Goal: Find specific page/section: Find specific page/section

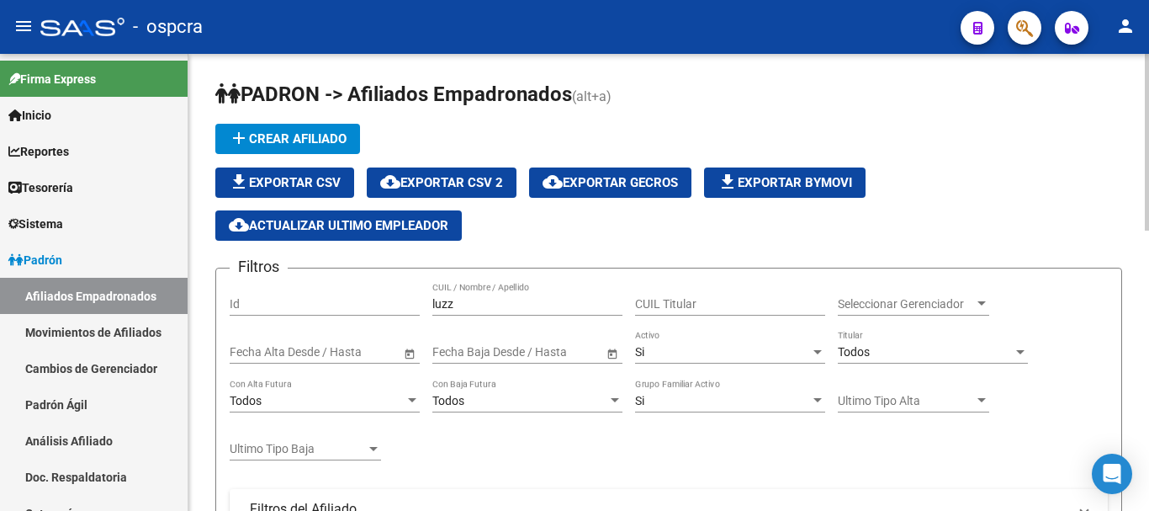
click at [494, 302] on input "luzz" at bounding box center [527, 304] width 190 height 14
drag, startPoint x: 494, startPoint y: 302, endPoint x: 350, endPoint y: 285, distance: 144.8
click at [350, 285] on div "Filtros Id luzz CUIL / Nombre / Apellido CUIL Titular Seleccionar Gerenciador S…" at bounding box center [669, 486] width 878 height 409
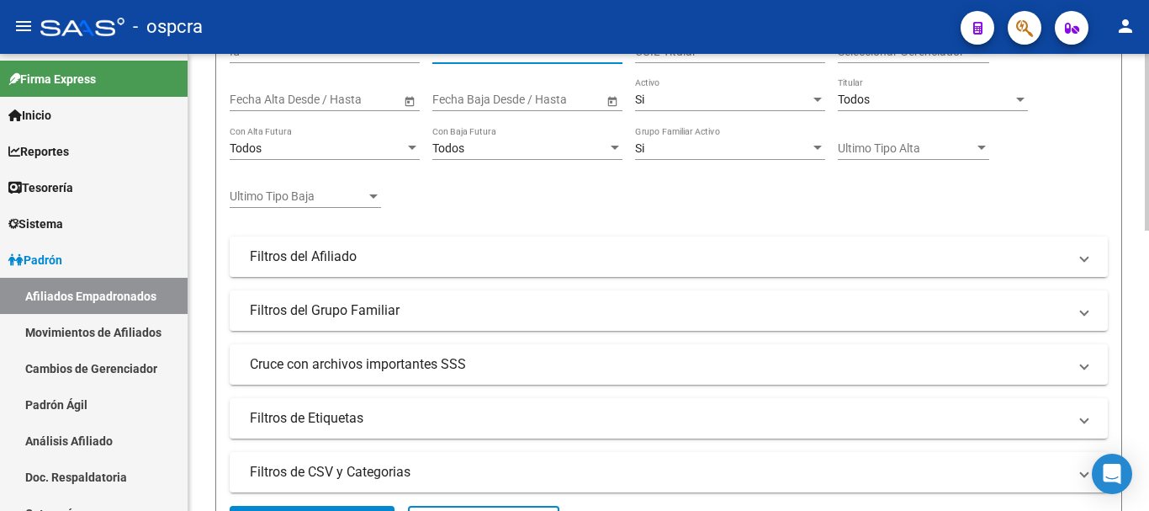
click at [370, 250] on mat-panel-title "Filtros del Afiliado" at bounding box center [659, 256] width 818 height 19
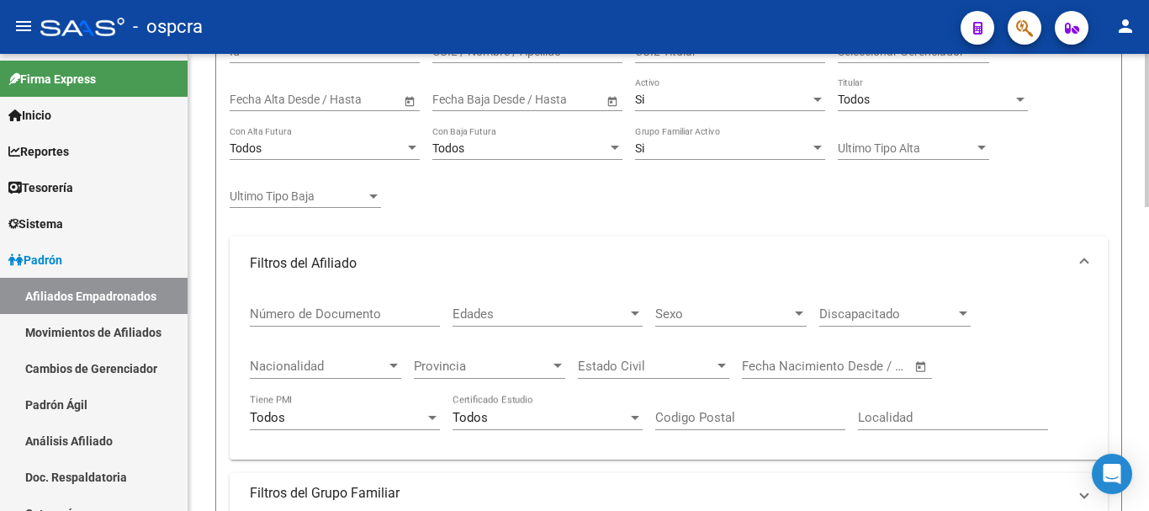
click at [370, 250] on mat-expansion-panel-header "Filtros del Afiliado" at bounding box center [669, 263] width 878 height 54
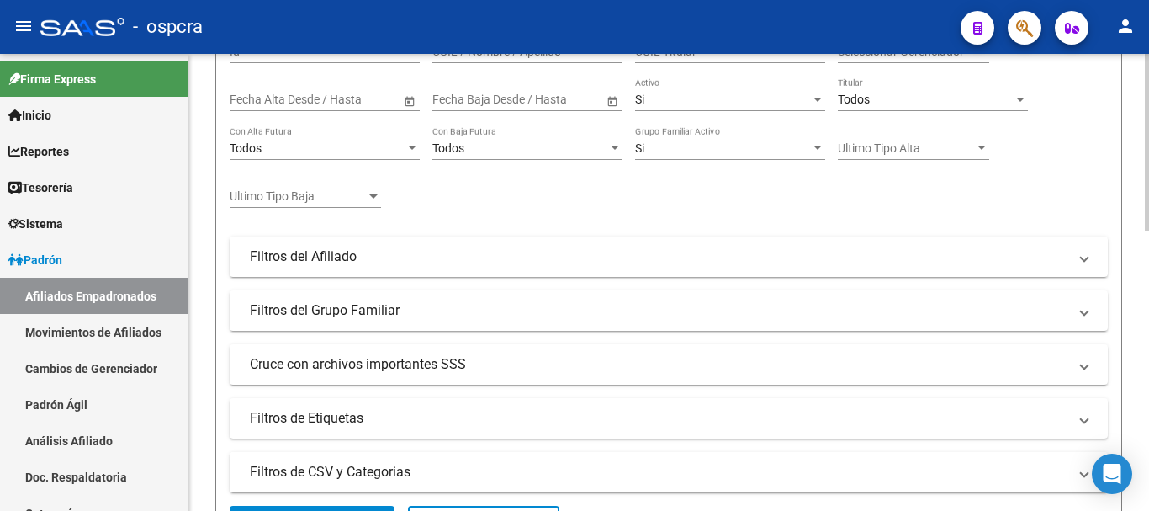
scroll to position [337, 0]
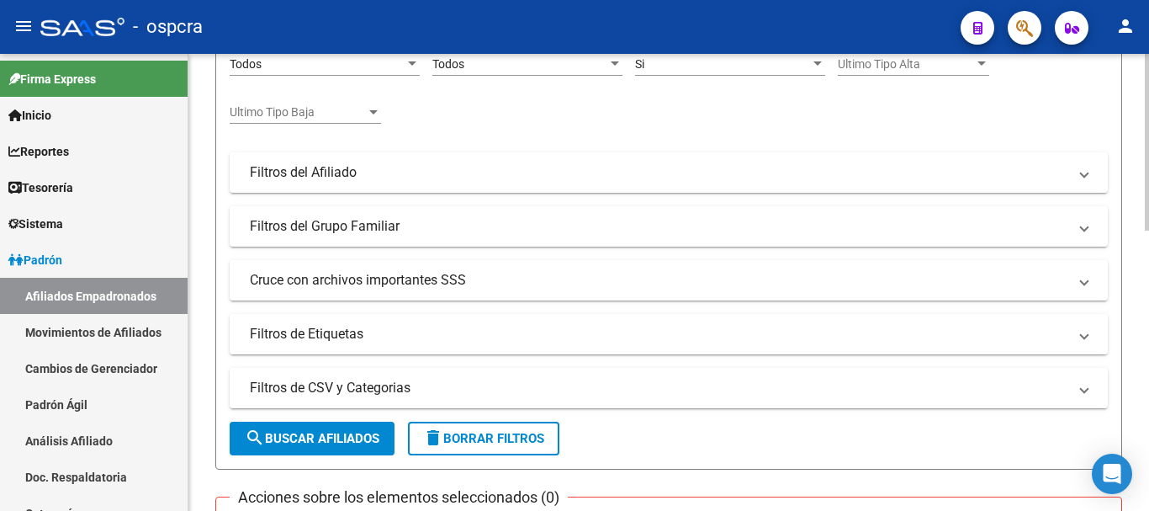
click at [476, 340] on mat-panel-title "Filtros de Etiquetas" at bounding box center [659, 334] width 818 height 19
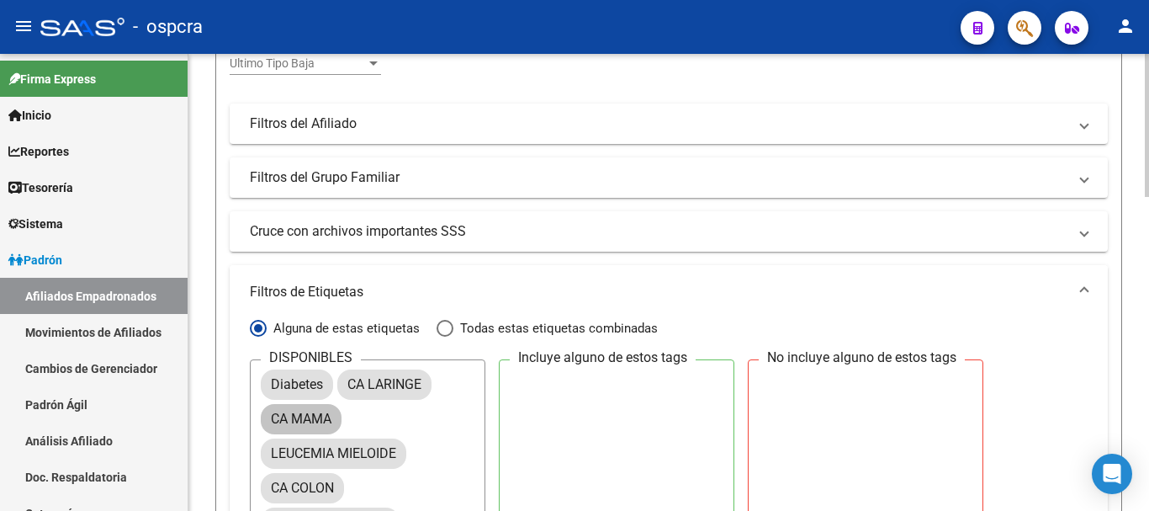
scroll to position [421, 0]
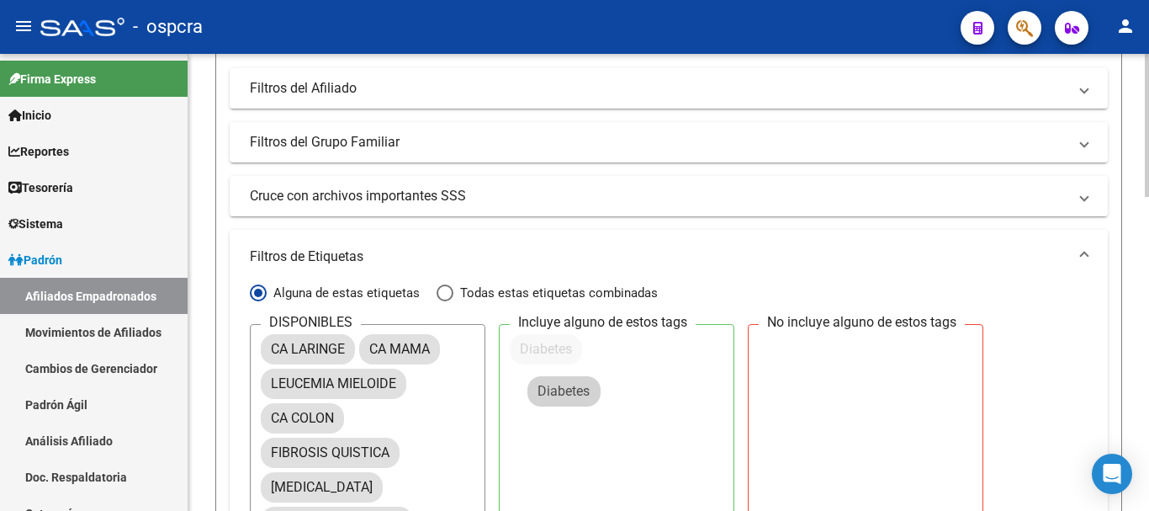
drag, startPoint x: 407, startPoint y: 352, endPoint x: 581, endPoint y: 386, distance: 177.5
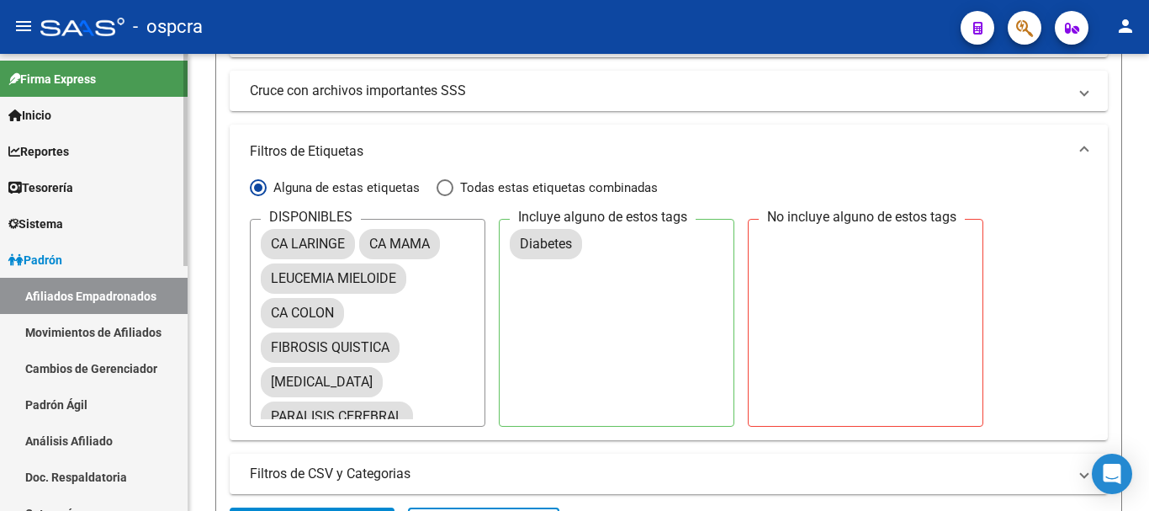
scroll to position [757, 0]
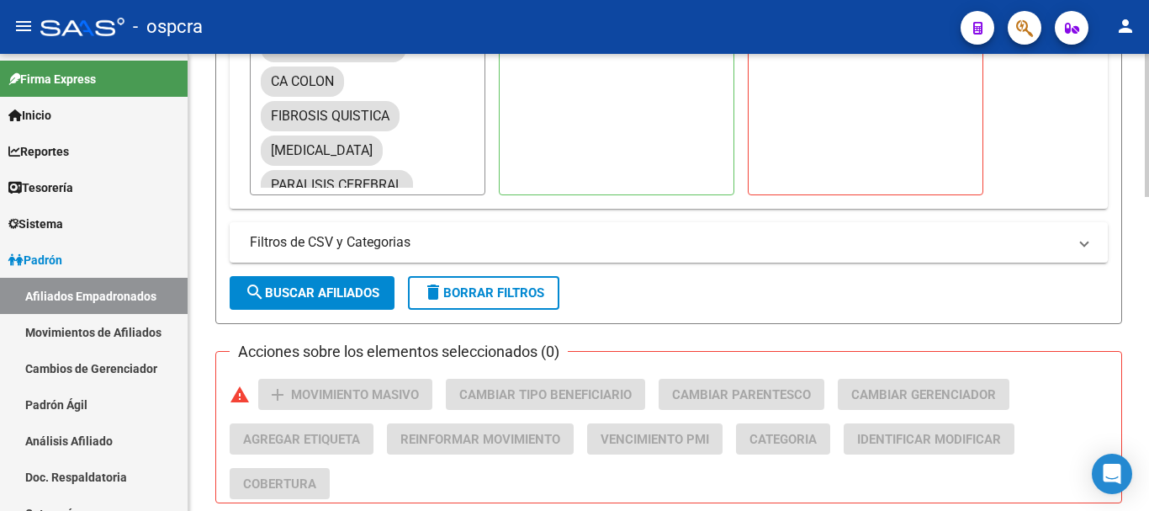
click at [257, 300] on mat-icon "search" at bounding box center [255, 292] width 20 height 20
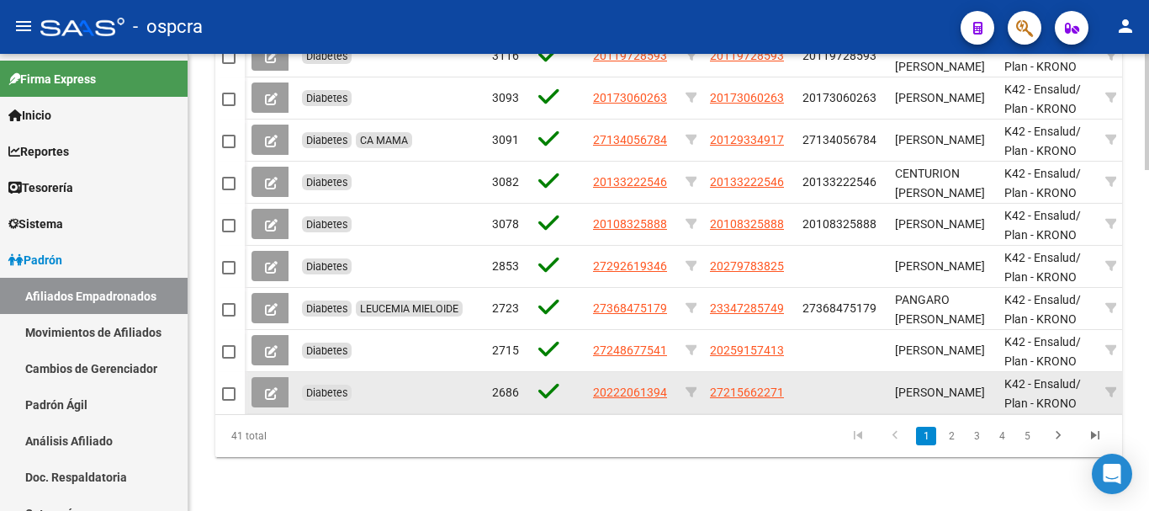
scroll to position [1335, 0]
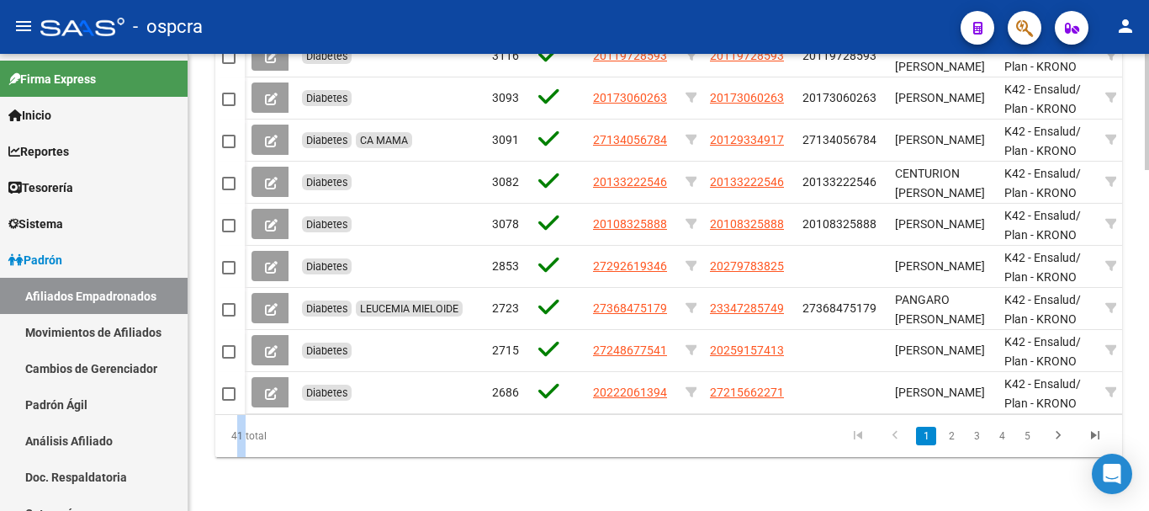
drag, startPoint x: 229, startPoint y: 443, endPoint x: 241, endPoint y: 439, distance: 12.2
click at [241, 439] on div "41 total" at bounding box center [304, 436] width 178 height 42
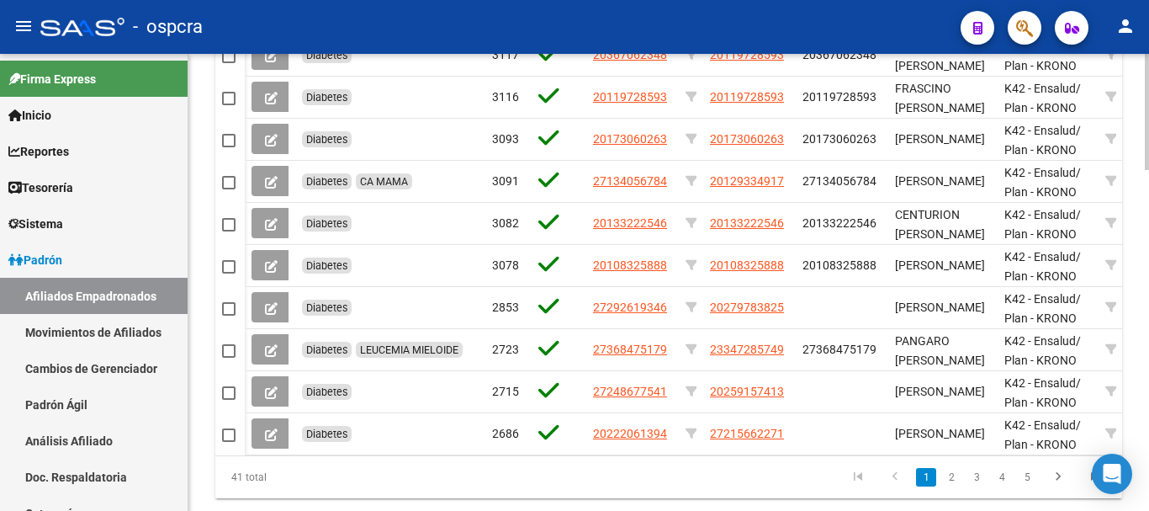
scroll to position [1301, 0]
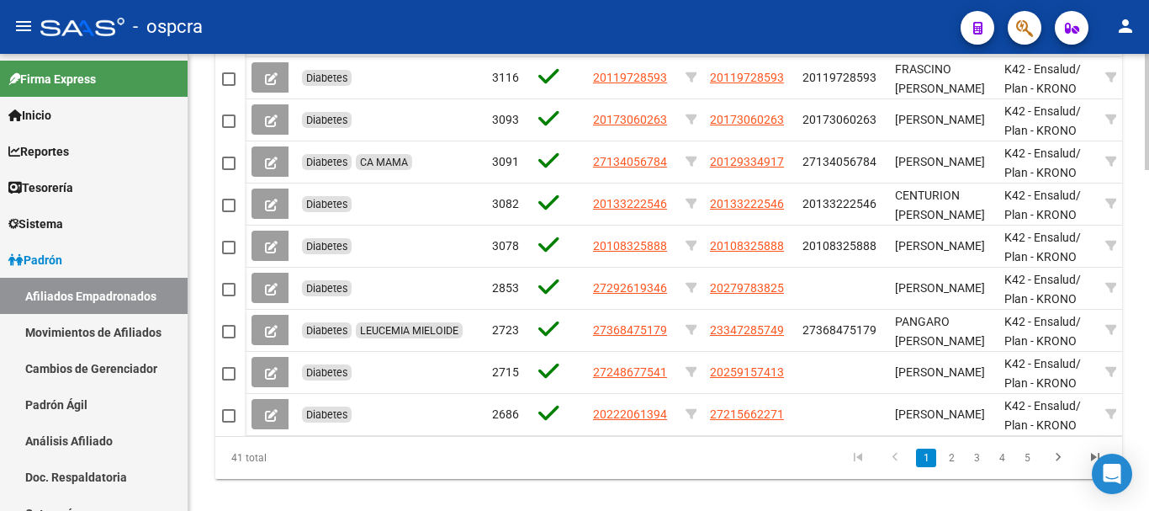
click at [1148, 410] on div at bounding box center [1147, 447] width 4 height 116
click at [948, 467] on link "2" at bounding box center [951, 457] width 20 height 19
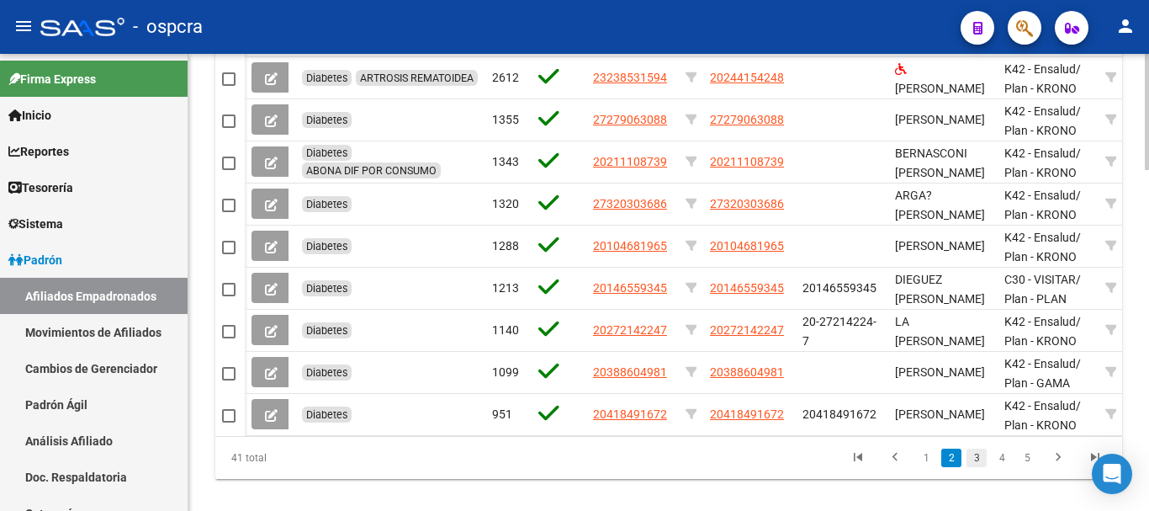
click at [978, 467] on link "3" at bounding box center [977, 457] width 20 height 19
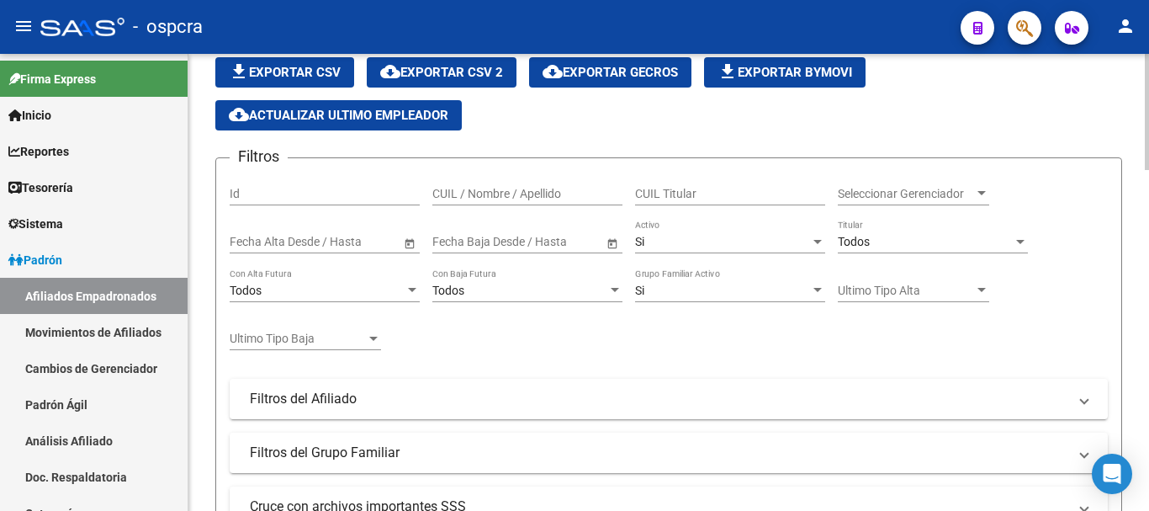
scroll to position [0, 0]
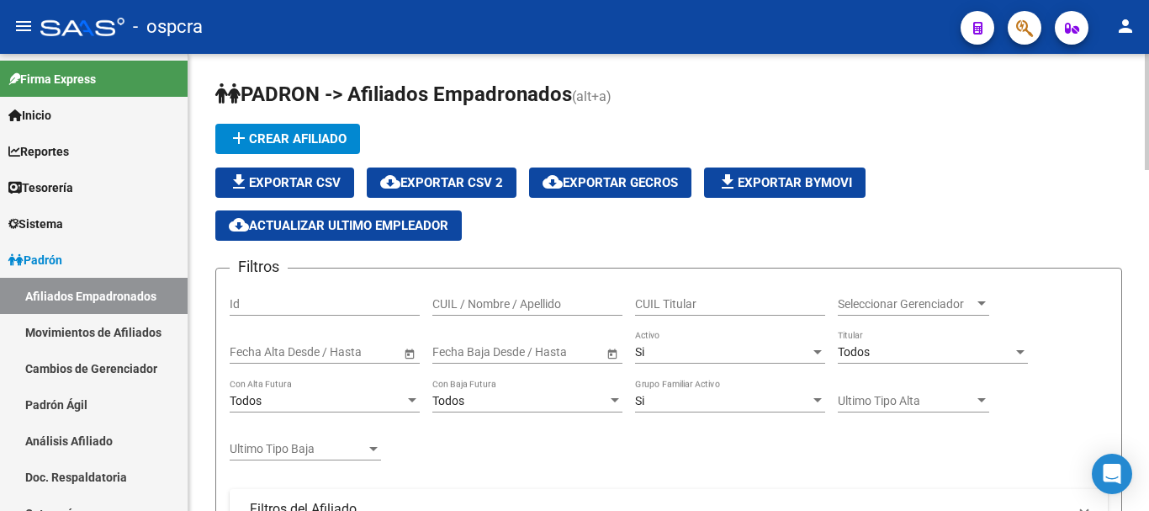
click at [543, 305] on input "CUIL / Nombre / Apellido" at bounding box center [527, 304] width 190 height 14
paste input "20147495731"
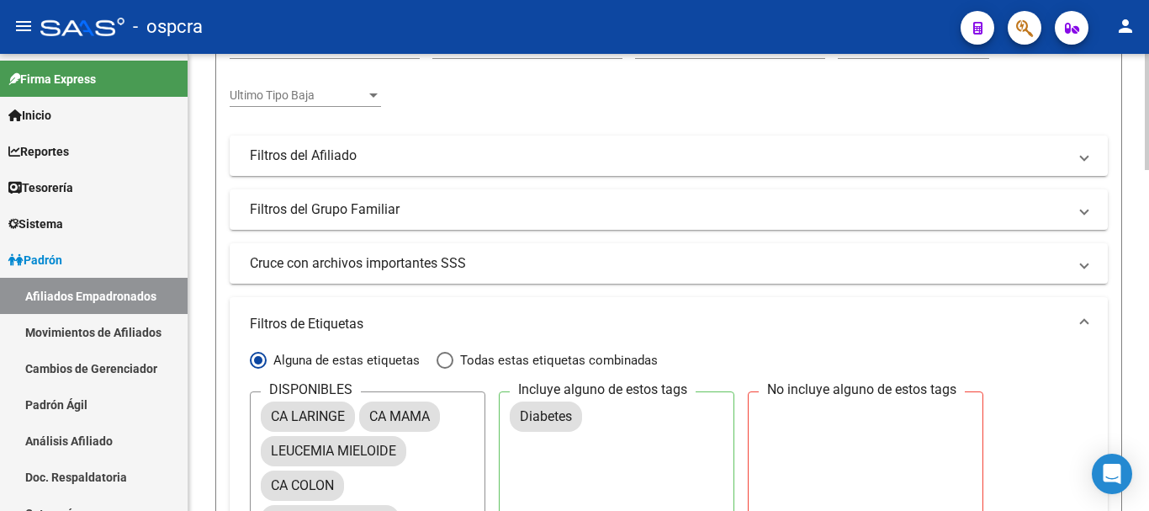
scroll to position [337, 0]
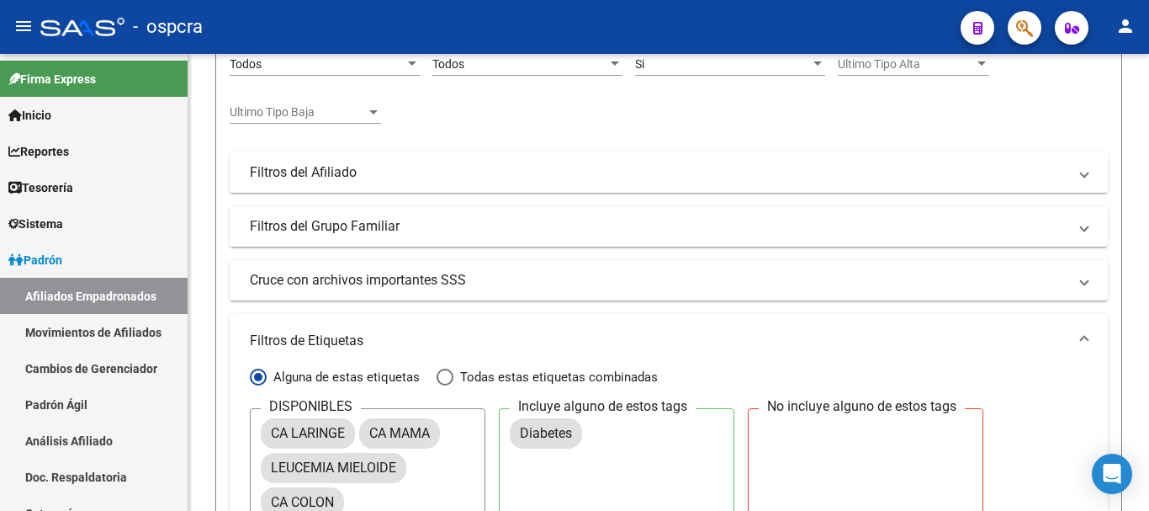
type input "20147495731"
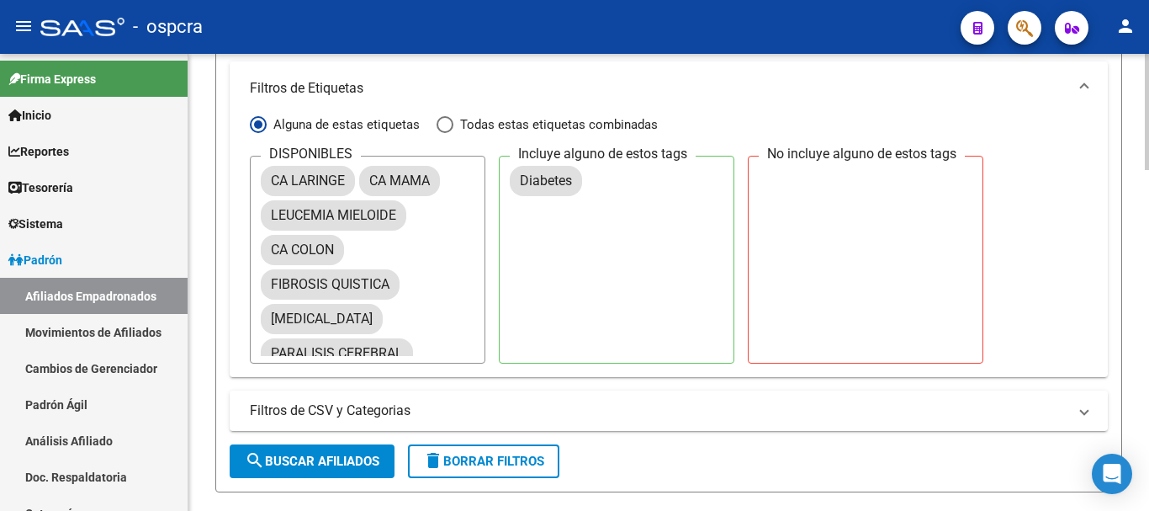
scroll to position [252, 0]
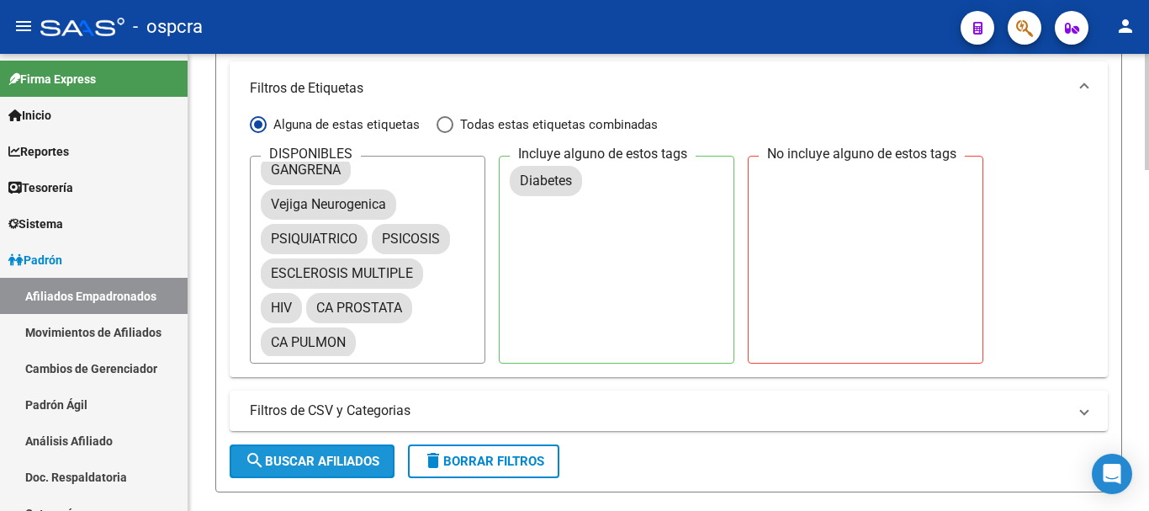
click at [339, 458] on span "search Buscar Afiliados" at bounding box center [312, 460] width 135 height 15
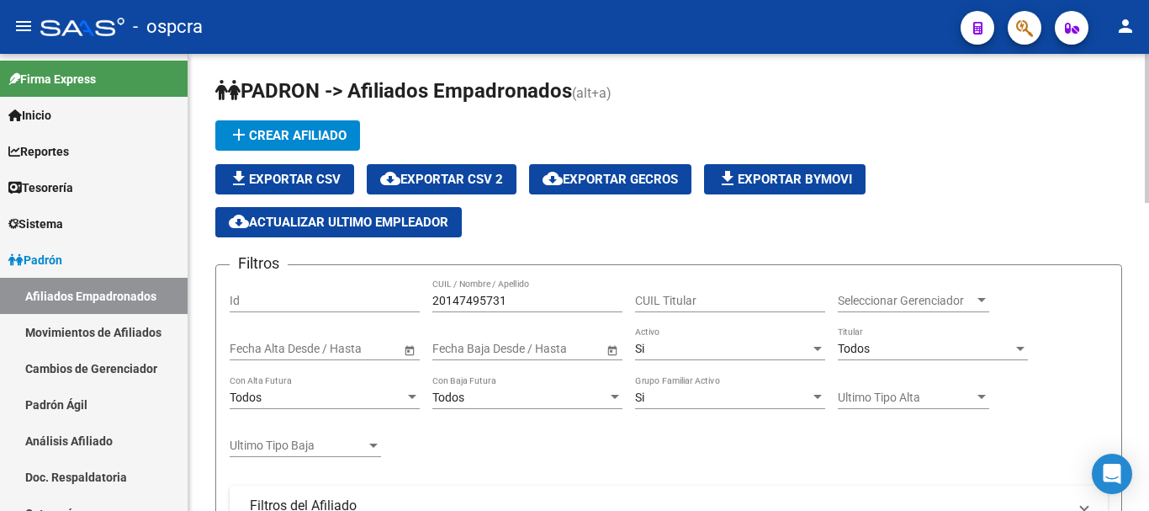
scroll to position [0, 0]
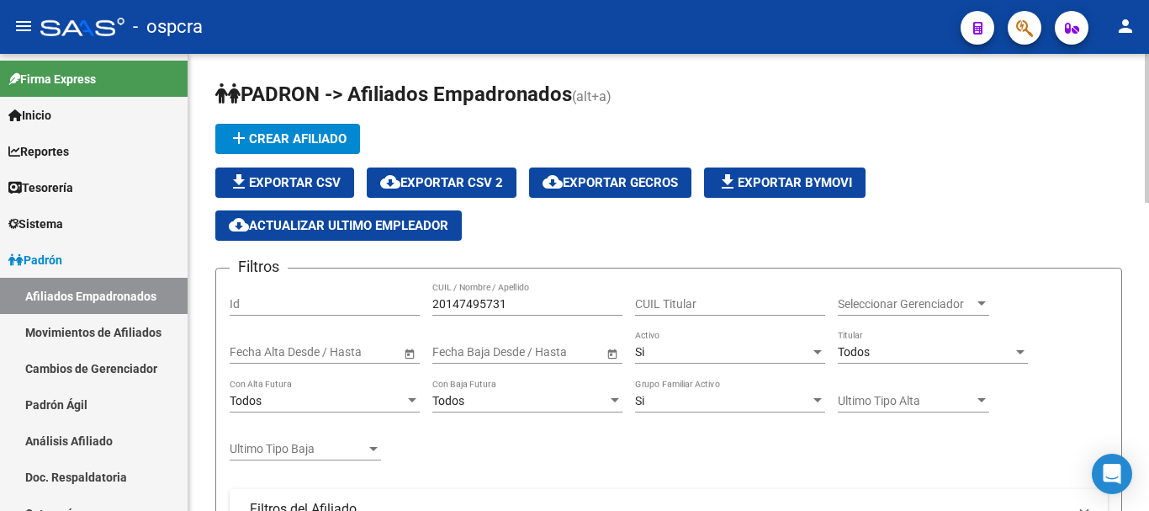
click at [554, 310] on input "20147495731" at bounding box center [527, 304] width 190 height 14
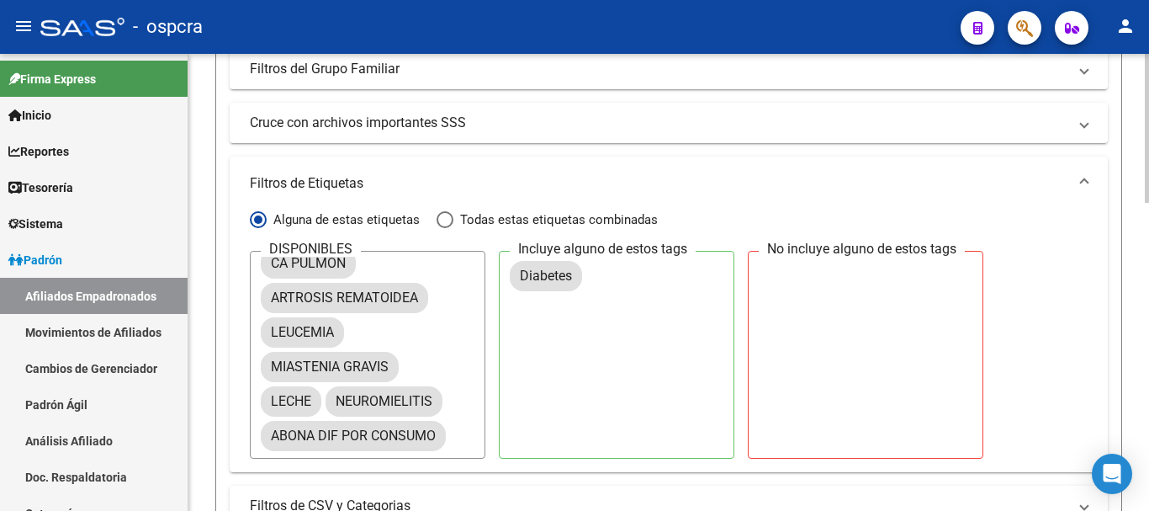
scroll to position [505, 0]
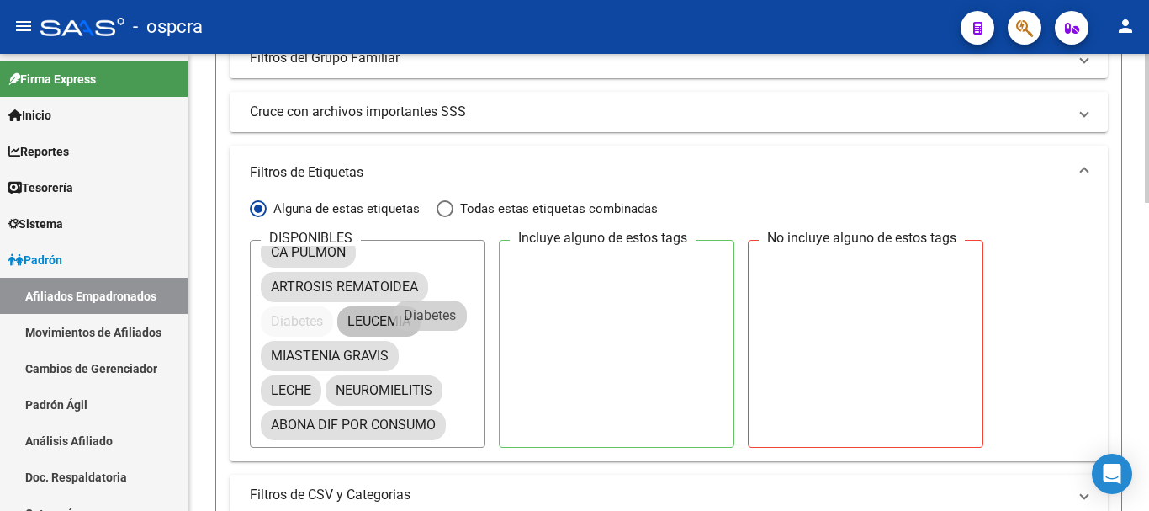
drag, startPoint x: 528, startPoint y: 267, endPoint x: 410, endPoint y: 319, distance: 129.6
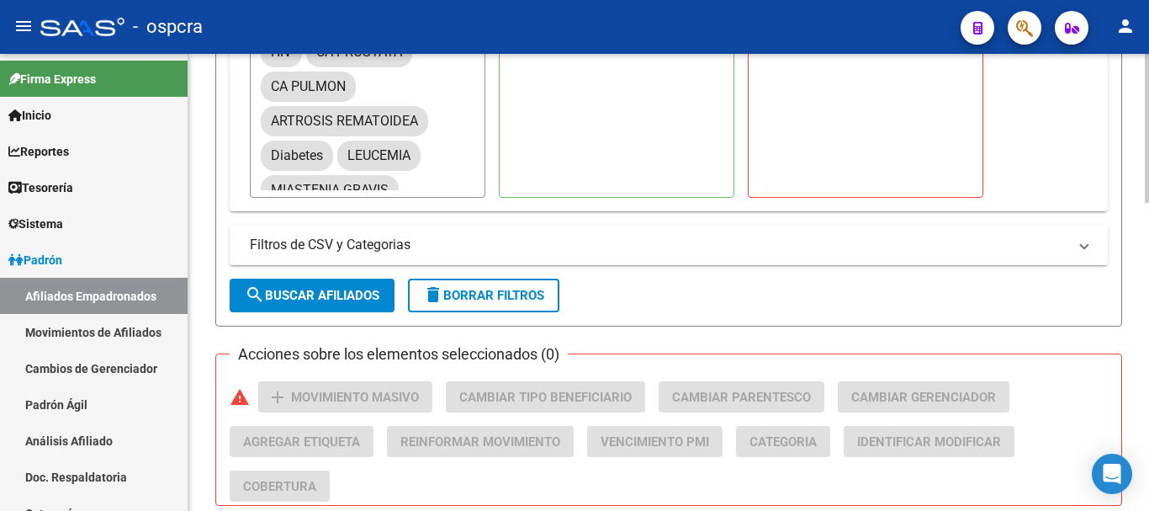
scroll to position [427, 0]
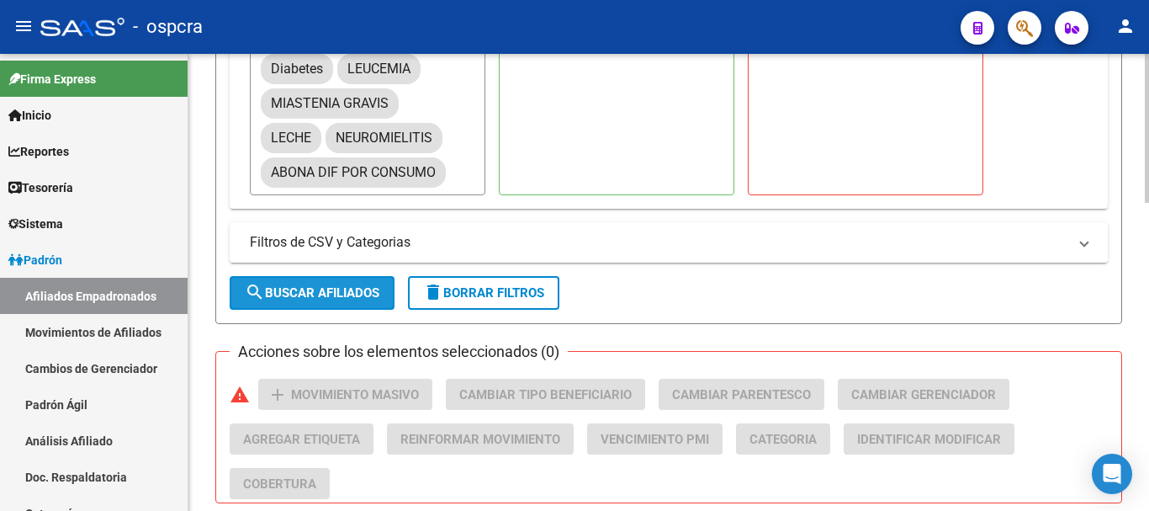
click at [337, 302] on button "search Buscar Afiliados" at bounding box center [312, 293] width 165 height 34
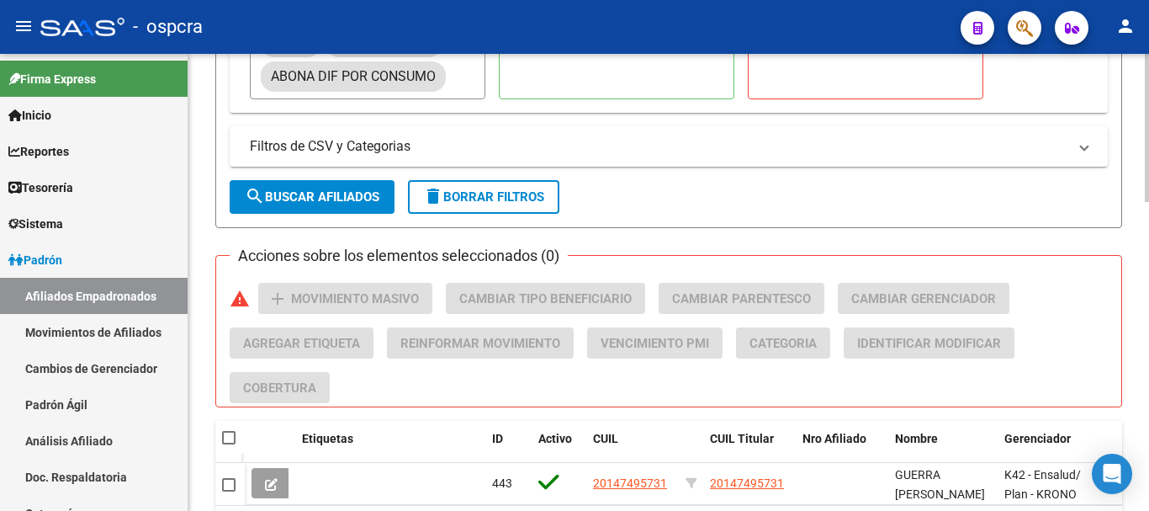
scroll to position [957, 0]
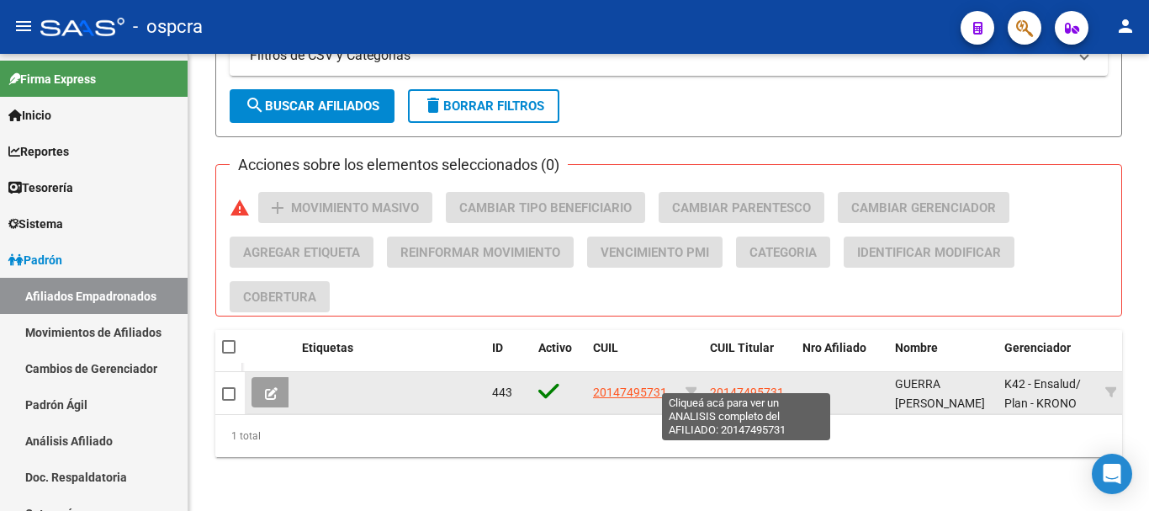
click at [770, 385] on span "20147495731" at bounding box center [747, 391] width 74 height 13
type textarea "20147495731"
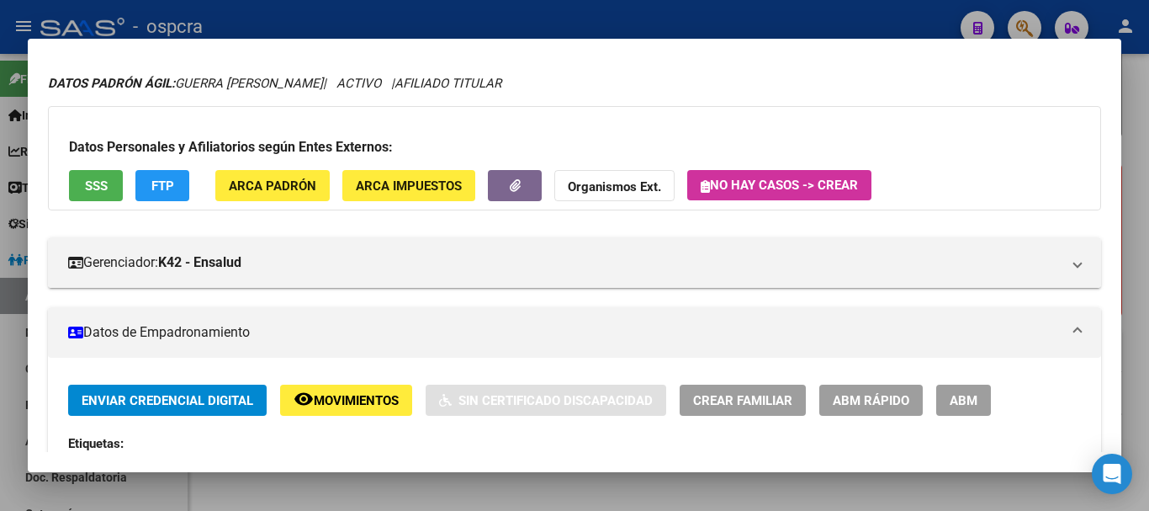
scroll to position [84, 0]
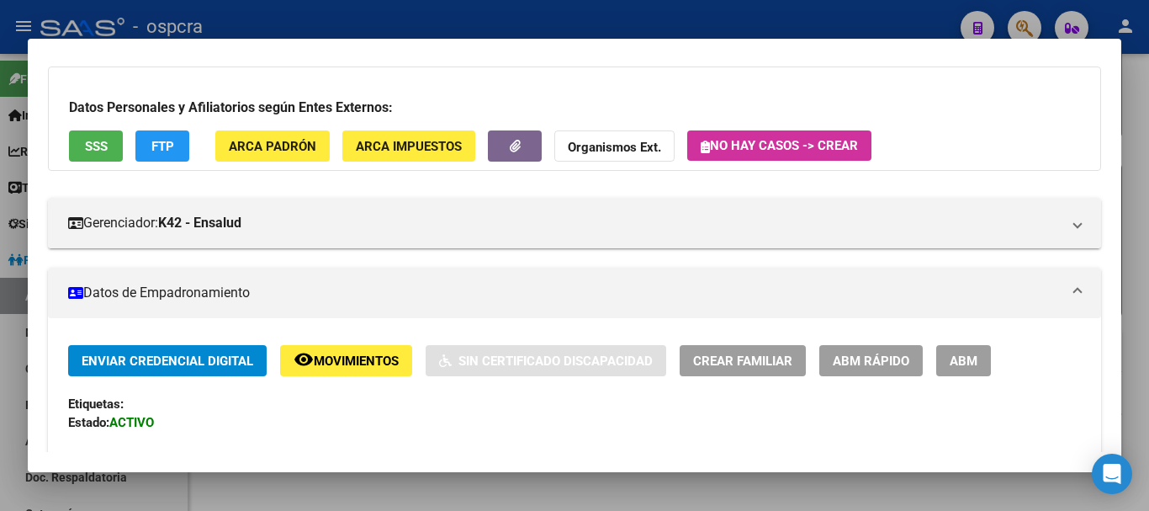
click at [678, 497] on div at bounding box center [574, 255] width 1149 height 511
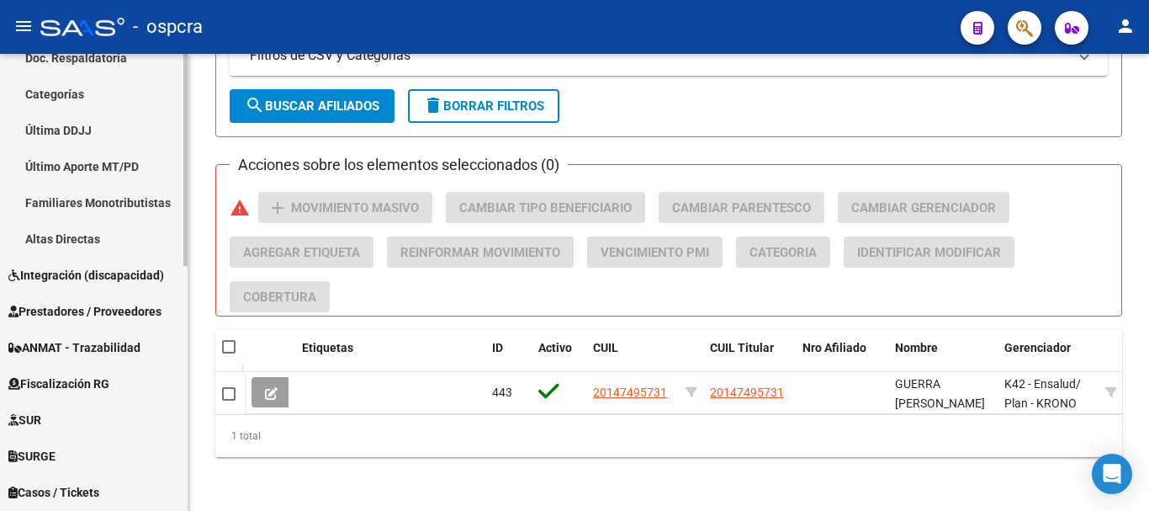
scroll to position [421, 0]
click at [56, 374] on span "Fiscalización RG" at bounding box center [58, 382] width 101 height 19
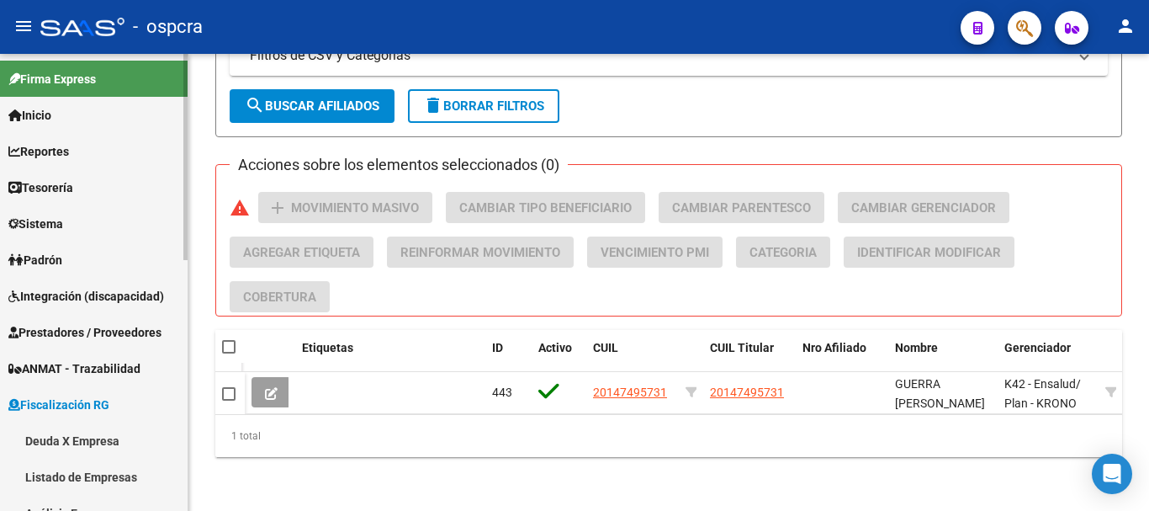
scroll to position [84, 0]
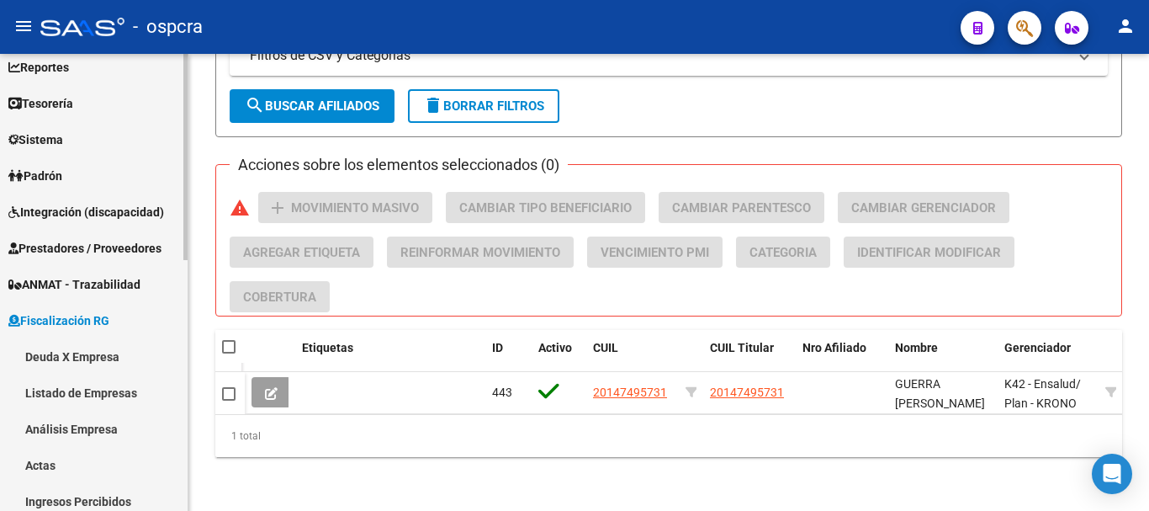
click at [107, 395] on link "Listado de Empresas" at bounding box center [94, 392] width 188 height 36
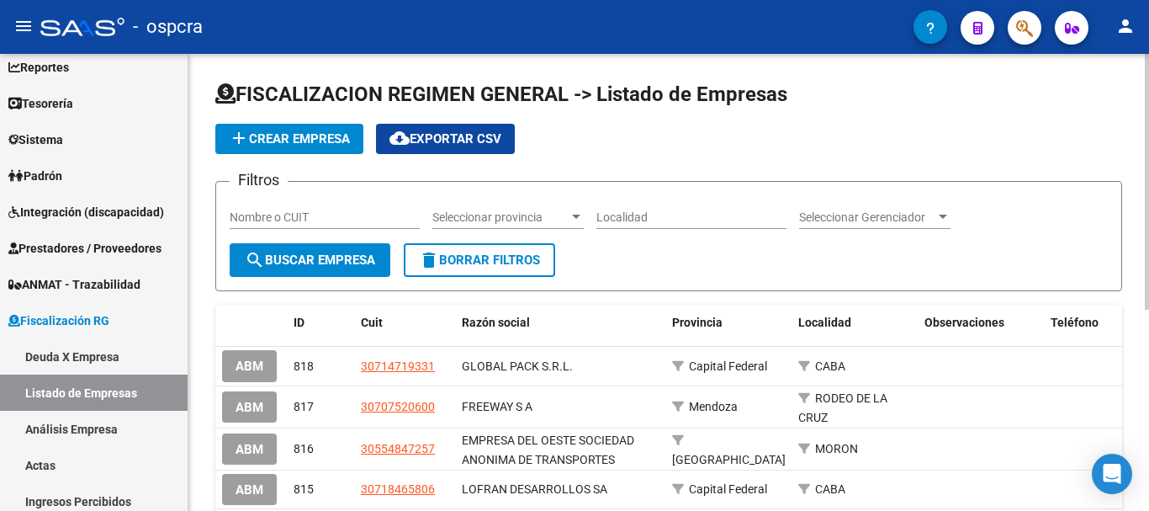
click at [355, 212] on input "Nombre o CUIT" at bounding box center [325, 217] width 190 height 14
click at [347, 248] on button "search Buscar Empresa" at bounding box center [310, 260] width 161 height 34
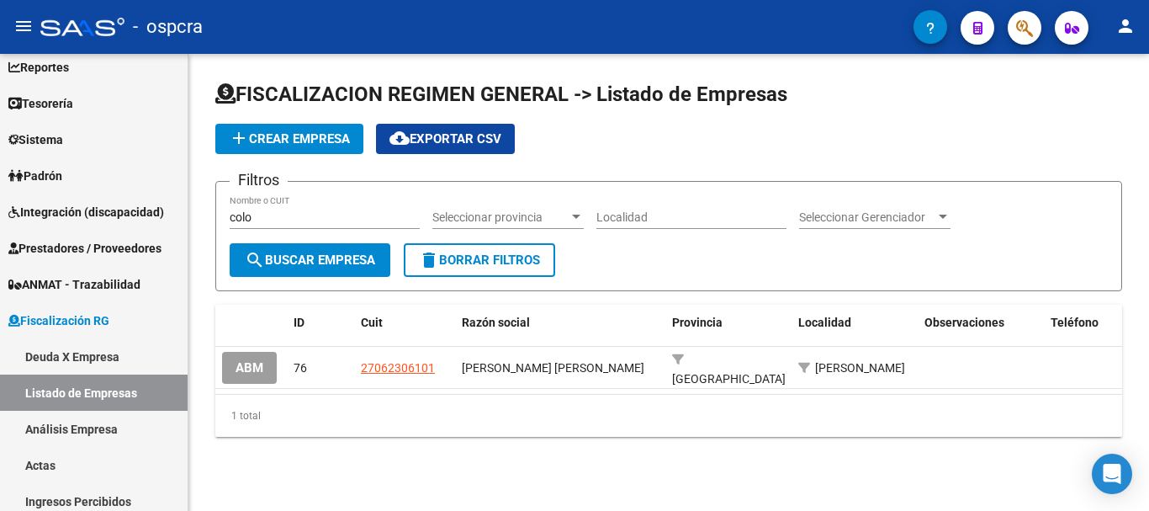
click at [336, 218] on input "colo" at bounding box center [325, 217] width 190 height 14
type input "colon"
click at [350, 262] on span "search Buscar Empresa" at bounding box center [310, 259] width 130 height 15
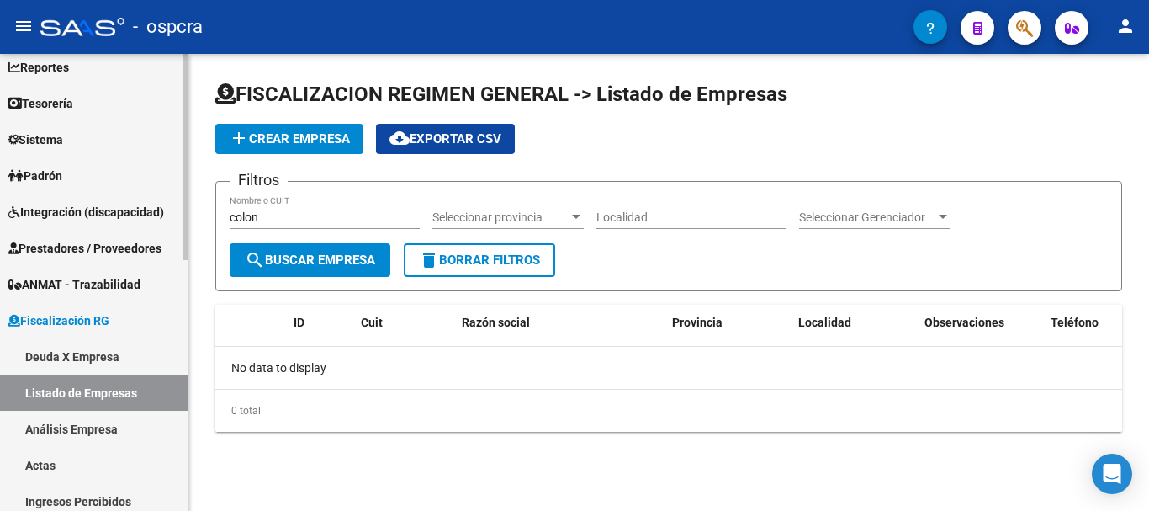
drag, startPoint x: 318, startPoint y: 220, endPoint x: 0, endPoint y: 174, distance: 321.4
click at [0, 174] on mat-sidenav-container "Firma Express Inicio Calendario SSS Instructivos Contacto OS Reportes Ingresos …" at bounding box center [574, 282] width 1149 height 457
click at [286, 221] on input "Nombre o CUIT" at bounding box center [325, 217] width 190 height 14
type input "colo"
click at [345, 266] on span "search Buscar Empresa" at bounding box center [310, 259] width 130 height 15
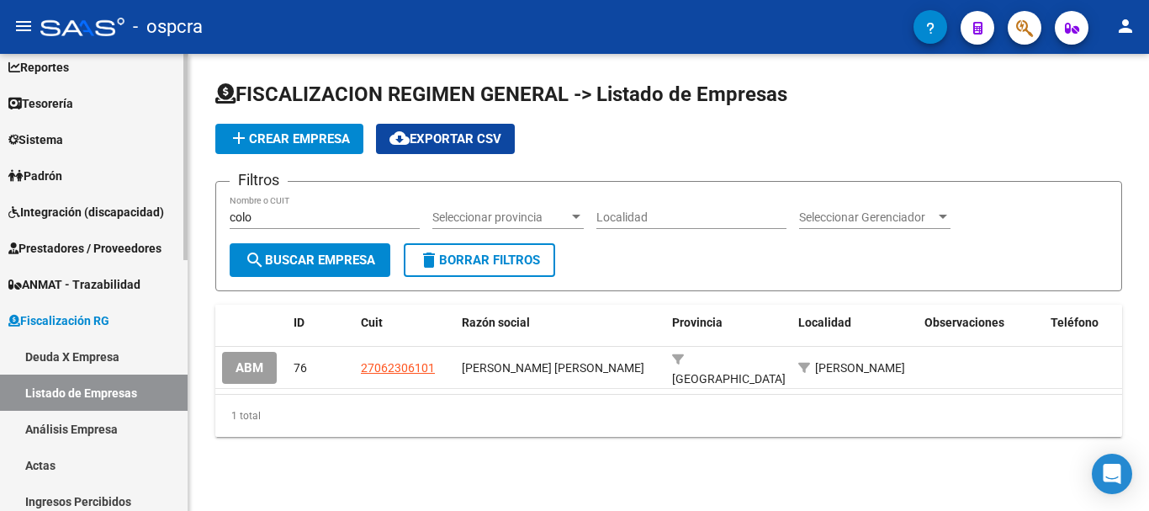
drag, startPoint x: 283, startPoint y: 215, endPoint x: 0, endPoint y: 277, distance: 289.3
click at [0, 279] on mat-sidenav-container "Firma Express Inicio Calendario SSS Instructivos Contacto OS Reportes Ingresos …" at bounding box center [574, 282] width 1149 height 457
